Goal: Book appointment/travel/reservation

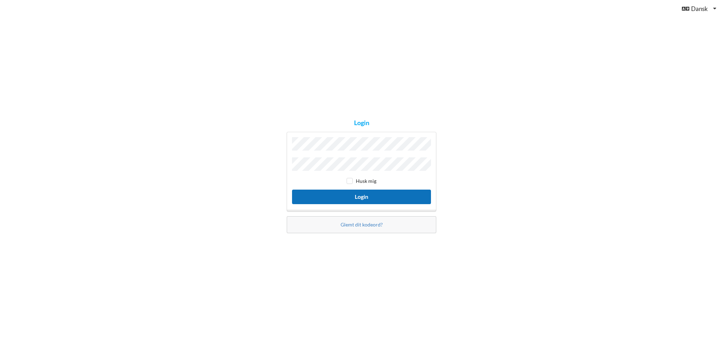
click at [349, 198] on button "Login" at bounding box center [361, 197] width 139 height 15
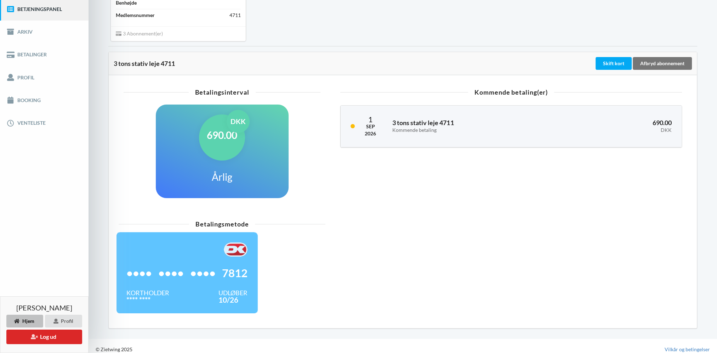
scroll to position [97, 0]
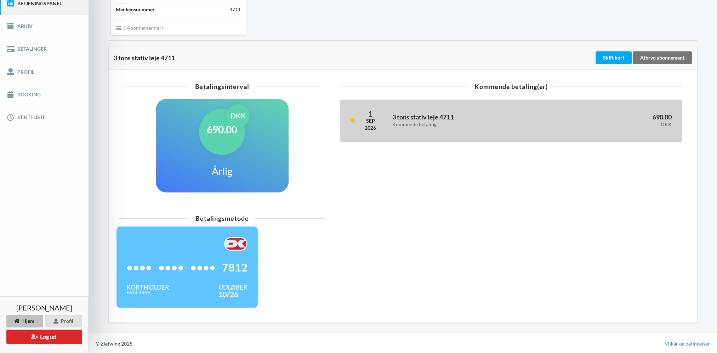
click at [370, 129] on div "2026" at bounding box center [370, 127] width 11 height 7
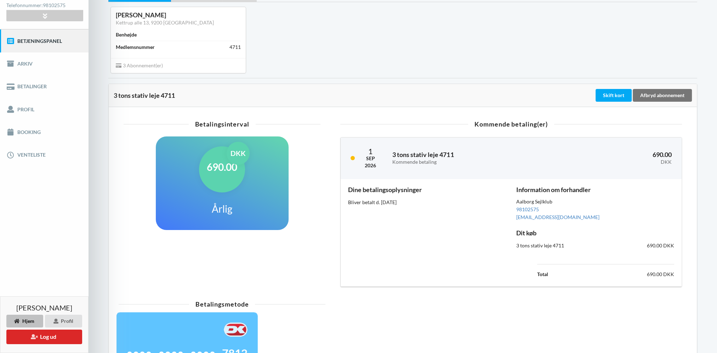
scroll to position [0, 0]
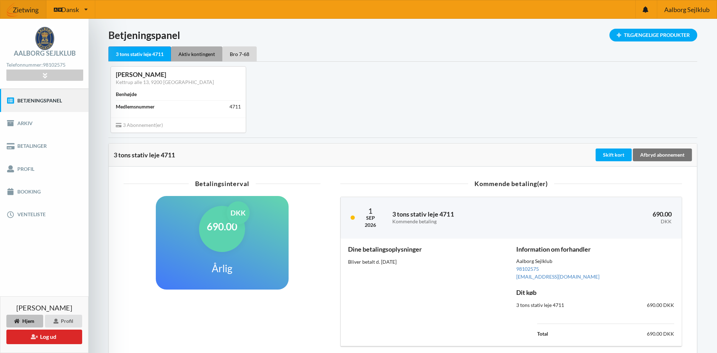
click at [200, 51] on div "Aktiv kontingent" at bounding box center [196, 53] width 51 height 15
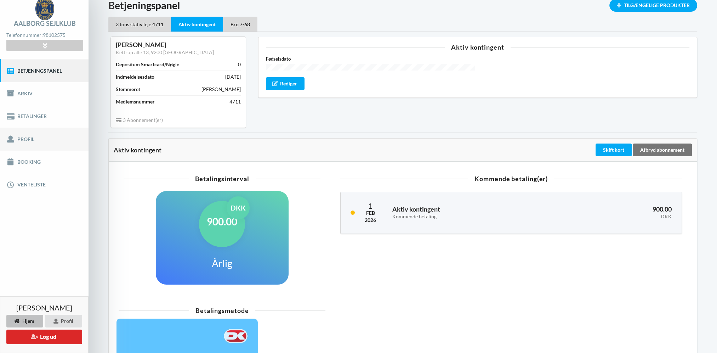
scroll to position [71, 0]
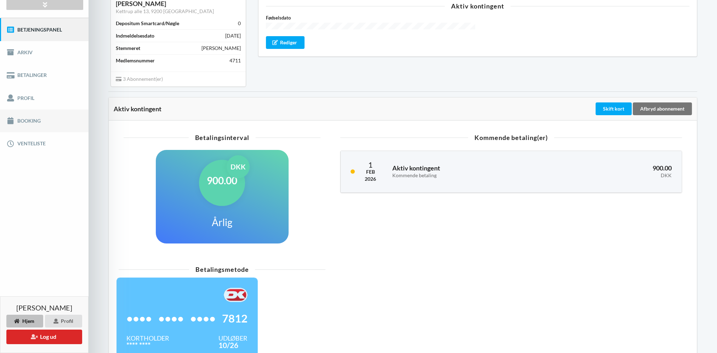
click at [28, 126] on link "Booking" at bounding box center [44, 120] width 89 height 23
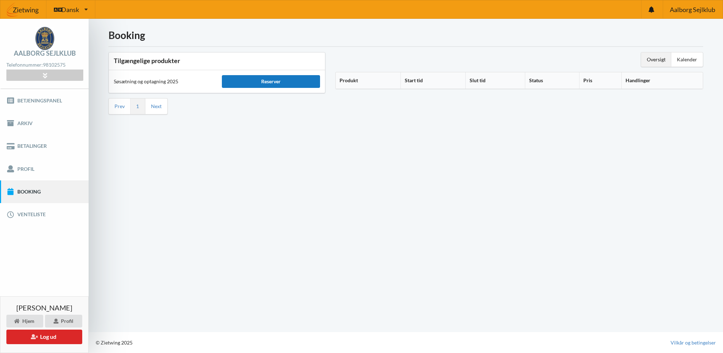
click at [282, 82] on div "Reserver" at bounding box center [271, 81] width 98 height 13
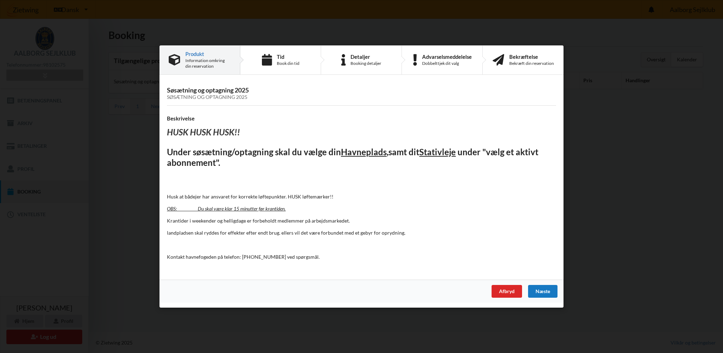
click at [541, 290] on div "Næste" at bounding box center [542, 291] width 29 height 13
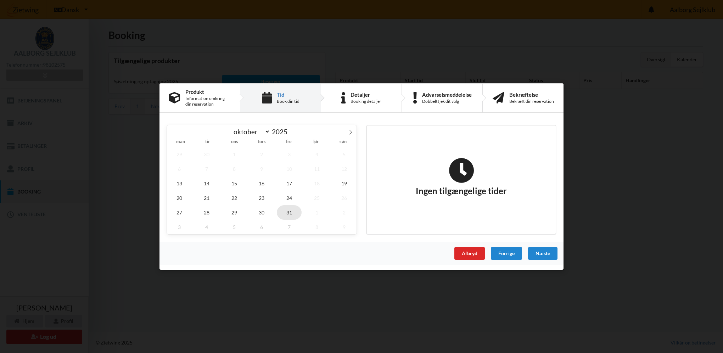
click at [291, 217] on span "31" at bounding box center [289, 212] width 25 height 15
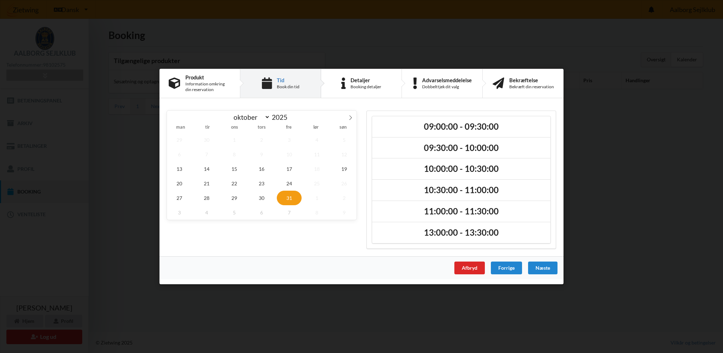
click at [364, 67] on div "Handelsbetingelser Ved at benytte dig af Virksomhedens juridiske navn services …" at bounding box center [361, 176] width 723 height 353
